Goal: Task Accomplishment & Management: Complete application form

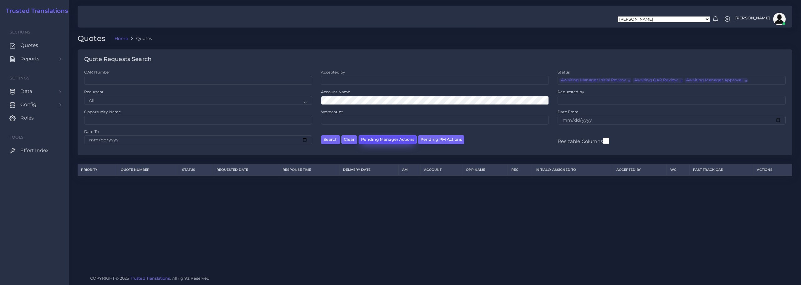
click at [383, 141] on button "Pending Manager Actions" at bounding box center [388, 139] width 58 height 9
select select "awaiting_manager_initial_review"
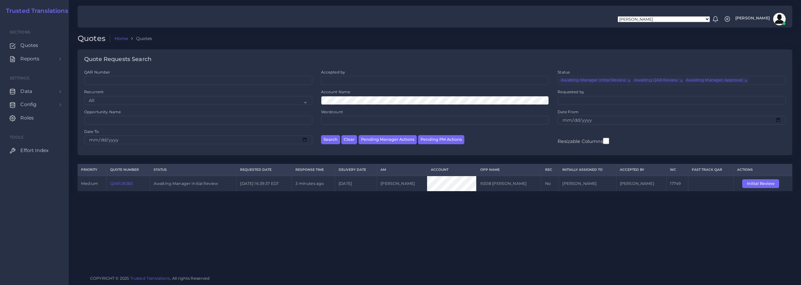
click at [123, 184] on link "QAR126383" at bounding box center [121, 183] width 23 height 5
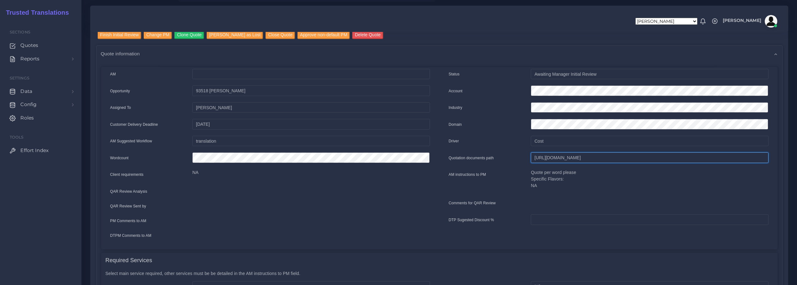
scroll to position [0, 207]
drag, startPoint x: 534, startPoint y: 159, endPoint x: 718, endPoint y: 156, distance: 183.7
click at [796, 159] on html "Aldana Resuche Alejandro Zuluaga Ana Romero Ana Whitby PM Anabella Garcia Anais…" at bounding box center [398, 79] width 797 height 285
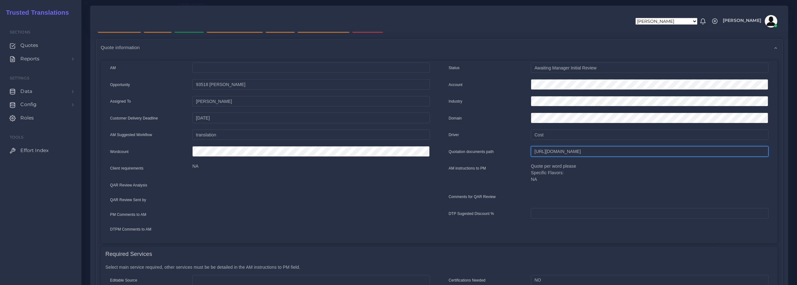
scroll to position [0, 0]
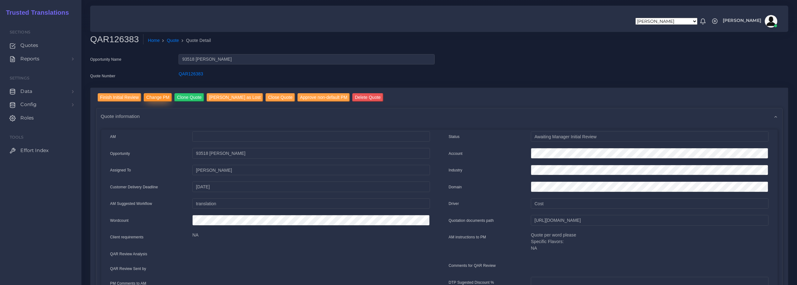
click at [162, 98] on input "Change PM" at bounding box center [158, 97] width 28 height 8
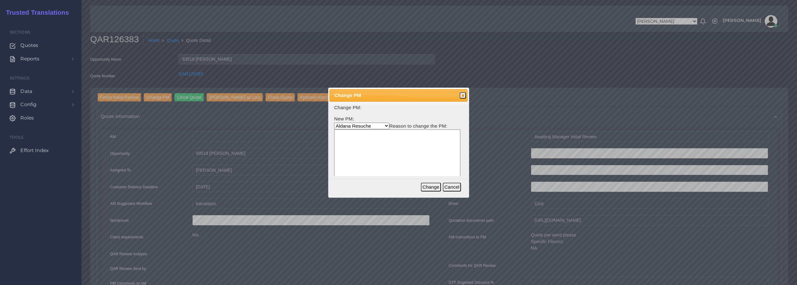
click at [367, 126] on select "Aldana Resuche Ana Whitby PM Beatriz Lacerda Dana Rossi Diego Leotta Gabriela S…" at bounding box center [361, 126] width 55 height 7
select select "a6a51a84-a934-c2a3-ab10-61672009d142"
click at [334, 123] on select "Aldana Resuche Ana Whitby PM Beatriz Lacerda Dana Rossi Diego Leotta Gabriela S…" at bounding box center [361, 126] width 55 height 7
click at [369, 140] on textarea at bounding box center [397, 160] width 126 height 60
type textarea "Beatriz is on leave."
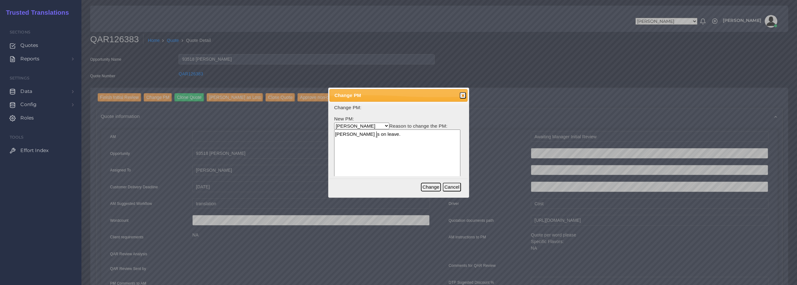
click at [428, 187] on button "Change" at bounding box center [431, 187] width 20 height 9
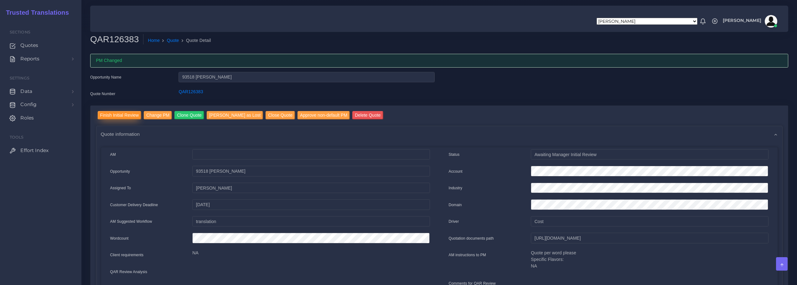
click at [117, 113] on input "Finish Initial Review" at bounding box center [120, 115] width 44 height 8
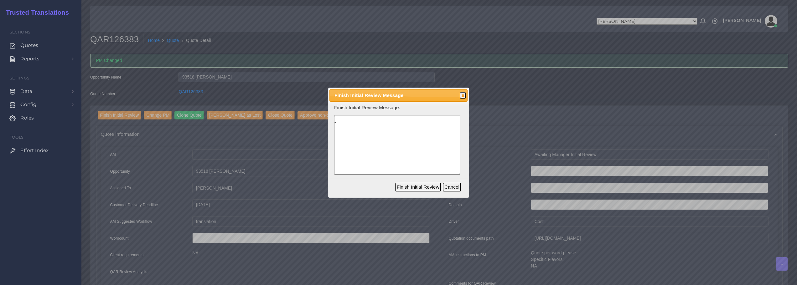
click at [385, 126] on textarea at bounding box center [397, 145] width 126 height 60
click at [381, 122] on textarea "Academic transcripts with a readily editable" at bounding box center [397, 145] width 126 height 60
drag, startPoint x: 381, startPoint y: 120, endPoint x: 391, endPoint y: 120, distance: 9.4
click at [391, 120] on textarea "Academic transcripts with a readily editable" at bounding box center [397, 145] width 126 height 60
click at [432, 122] on textarea "Academic transcripts in a readily editable" at bounding box center [397, 145] width 126 height 60
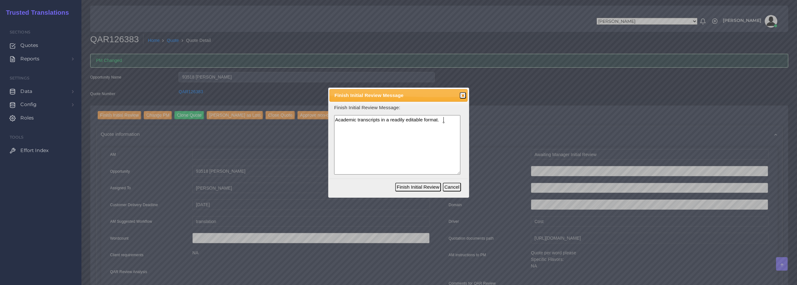
type textarea "Academic transcripts in a readily editable format."
click at [416, 188] on button "Finish Initial Review" at bounding box center [418, 187] width 46 height 9
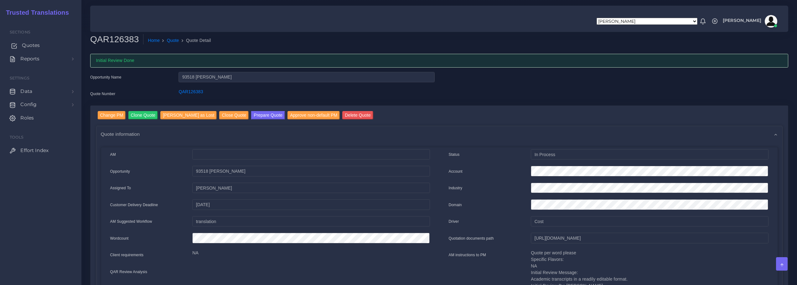
click at [34, 44] on span "Quotes" at bounding box center [31, 45] width 18 height 7
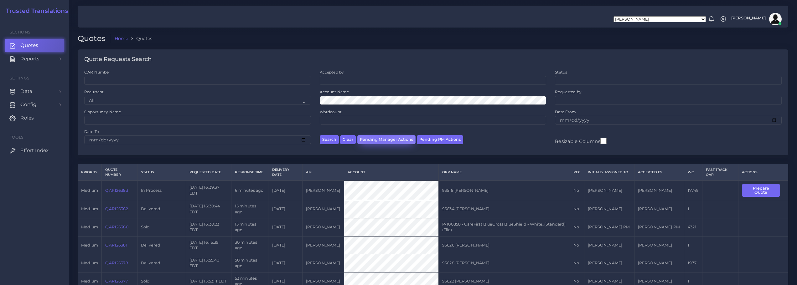
click at [380, 141] on button "Pending Manager Actions" at bounding box center [386, 139] width 58 height 9
select select "awaiting_manager_initial_review"
